Goal: Information Seeking & Learning: Learn about a topic

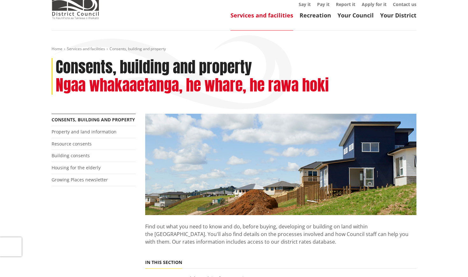
scroll to position [36, 0]
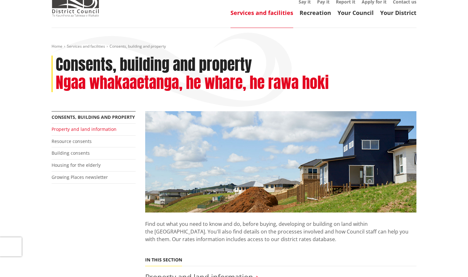
click at [83, 129] on link "Property and land information" at bounding box center [84, 129] width 65 height 6
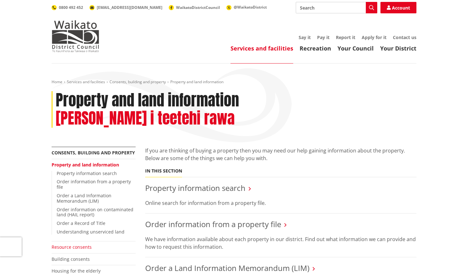
click at [81, 244] on link "Resource consents" at bounding box center [72, 247] width 40 height 6
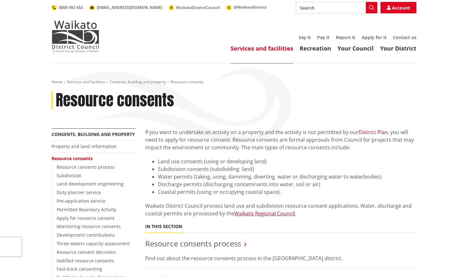
click at [370, 132] on link "District Plan" at bounding box center [372, 132] width 29 height 7
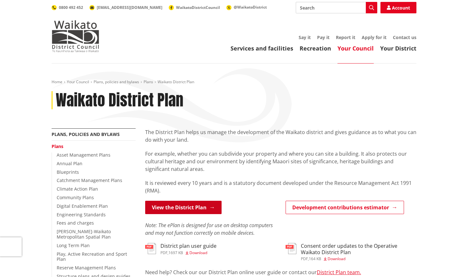
click at [189, 209] on link "View the District Plan" at bounding box center [183, 207] width 76 height 13
